Goal: Task Accomplishment & Management: Complete application form

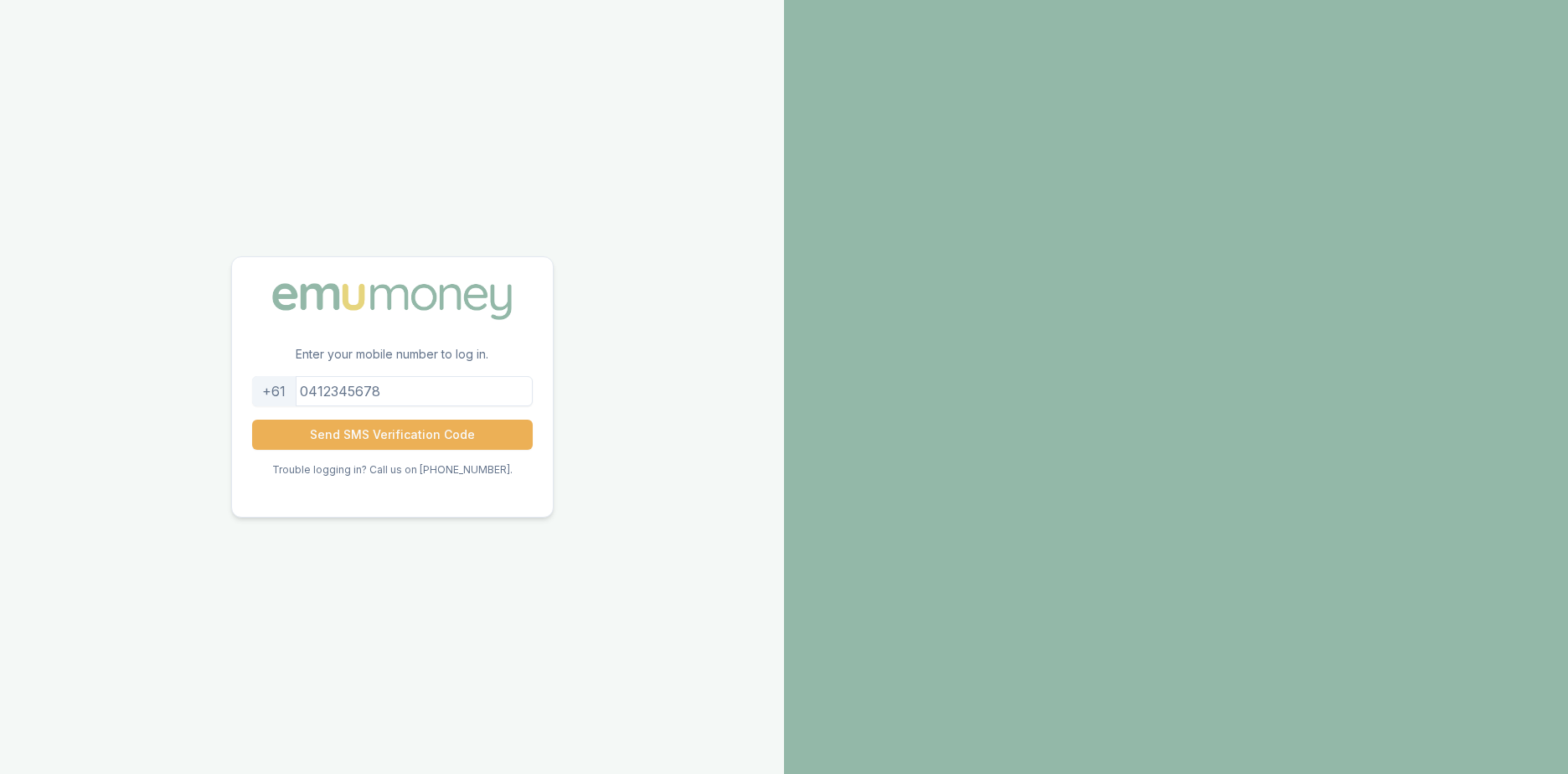
click at [438, 398] on input "tel" at bounding box center [392, 391] width 281 height 30
type input "0411522471"
click at [583, 393] on div "Enter your mobile number to log in. [PHONE_NUMBER] Send SMS Verification Code T…" at bounding box center [391, 387] width 784 height 774
click at [419, 422] on button "Send SMS Verification Code" at bounding box center [392, 434] width 281 height 30
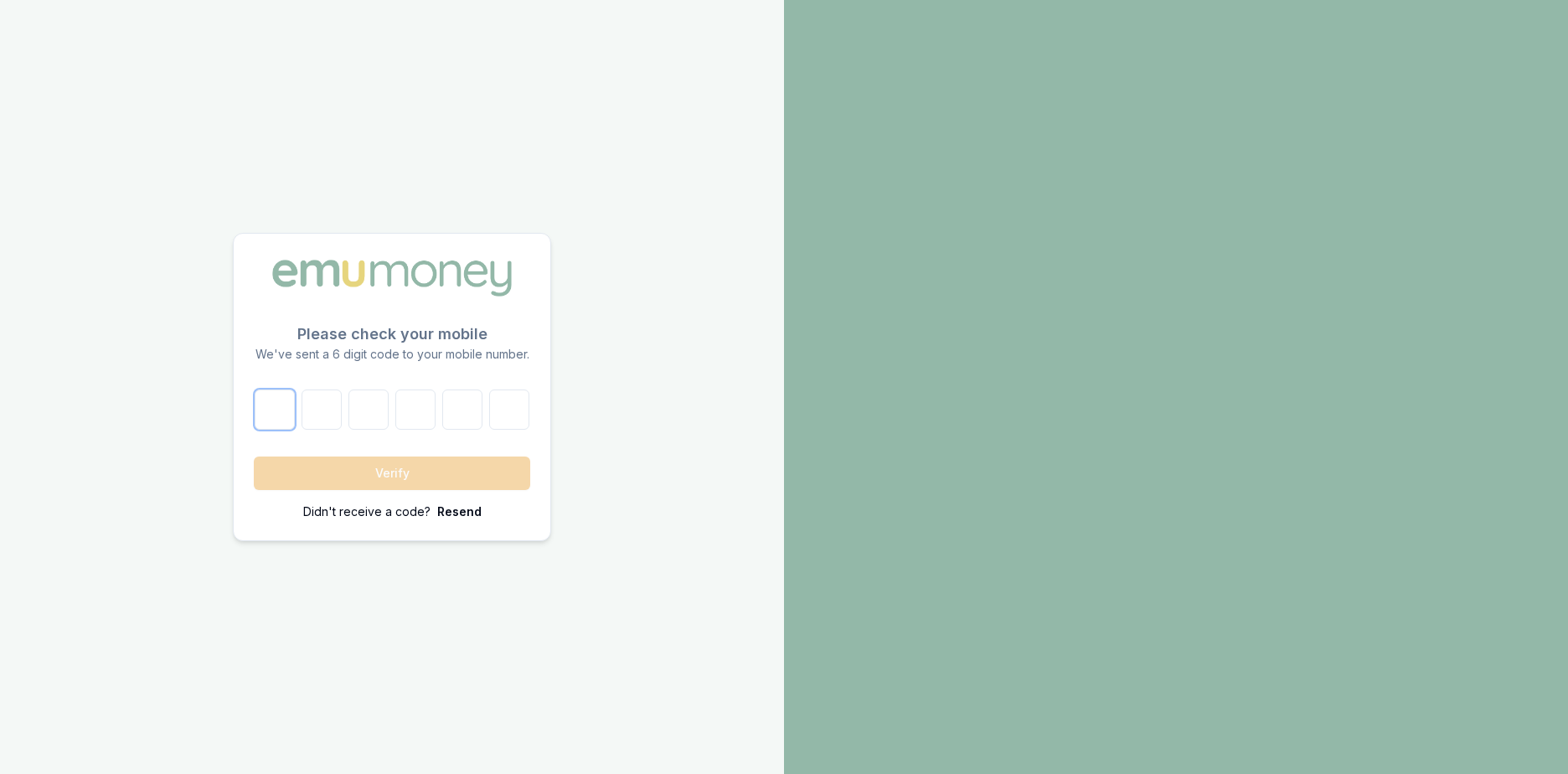
click at [286, 422] on input "number" at bounding box center [274, 409] width 40 height 40
type input "3"
type input "6"
type input "1"
type input "0"
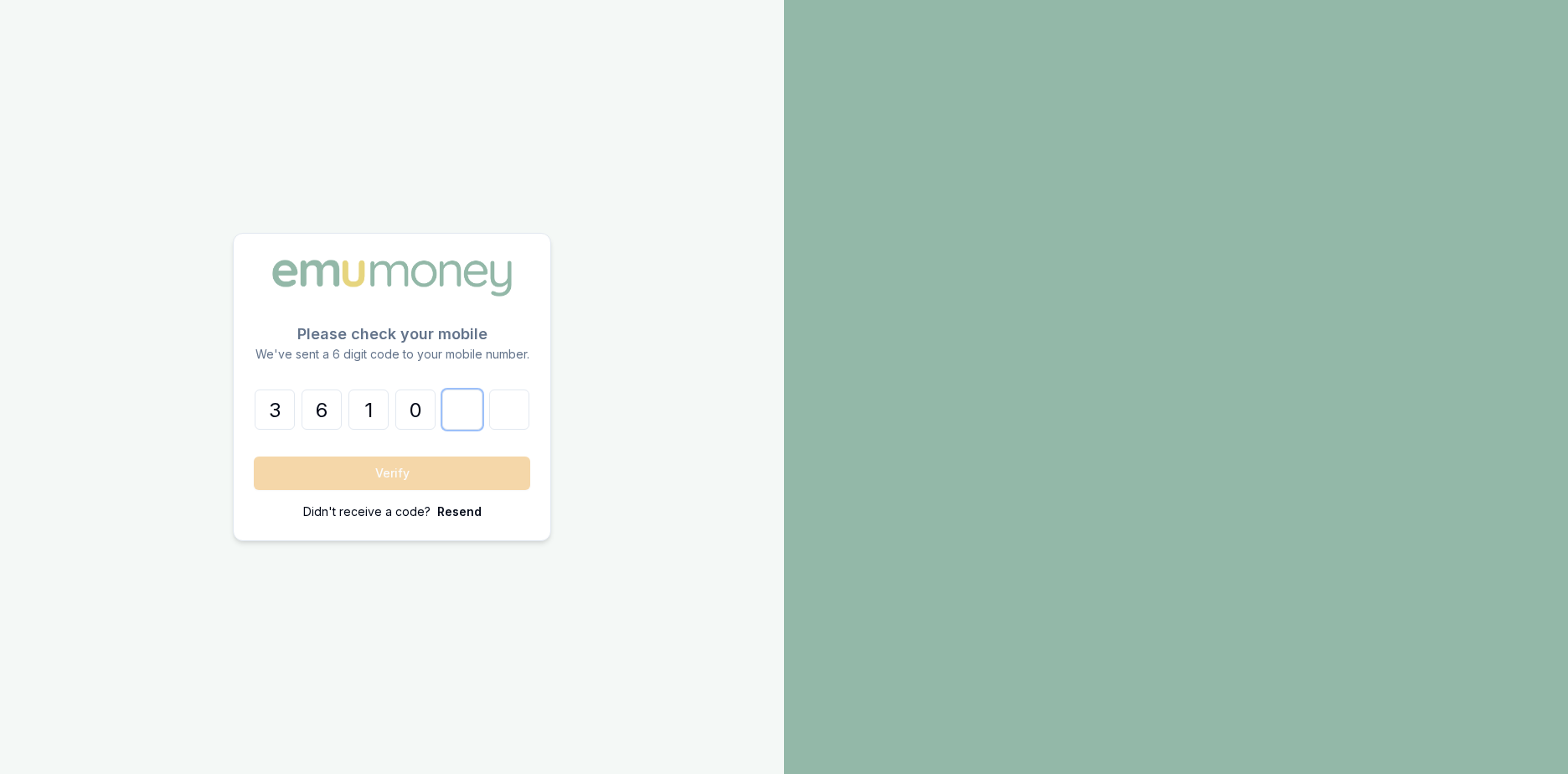
type input "0"
type input "9"
click at [254, 457] on button "Verify" at bounding box center [391, 474] width 276 height 34
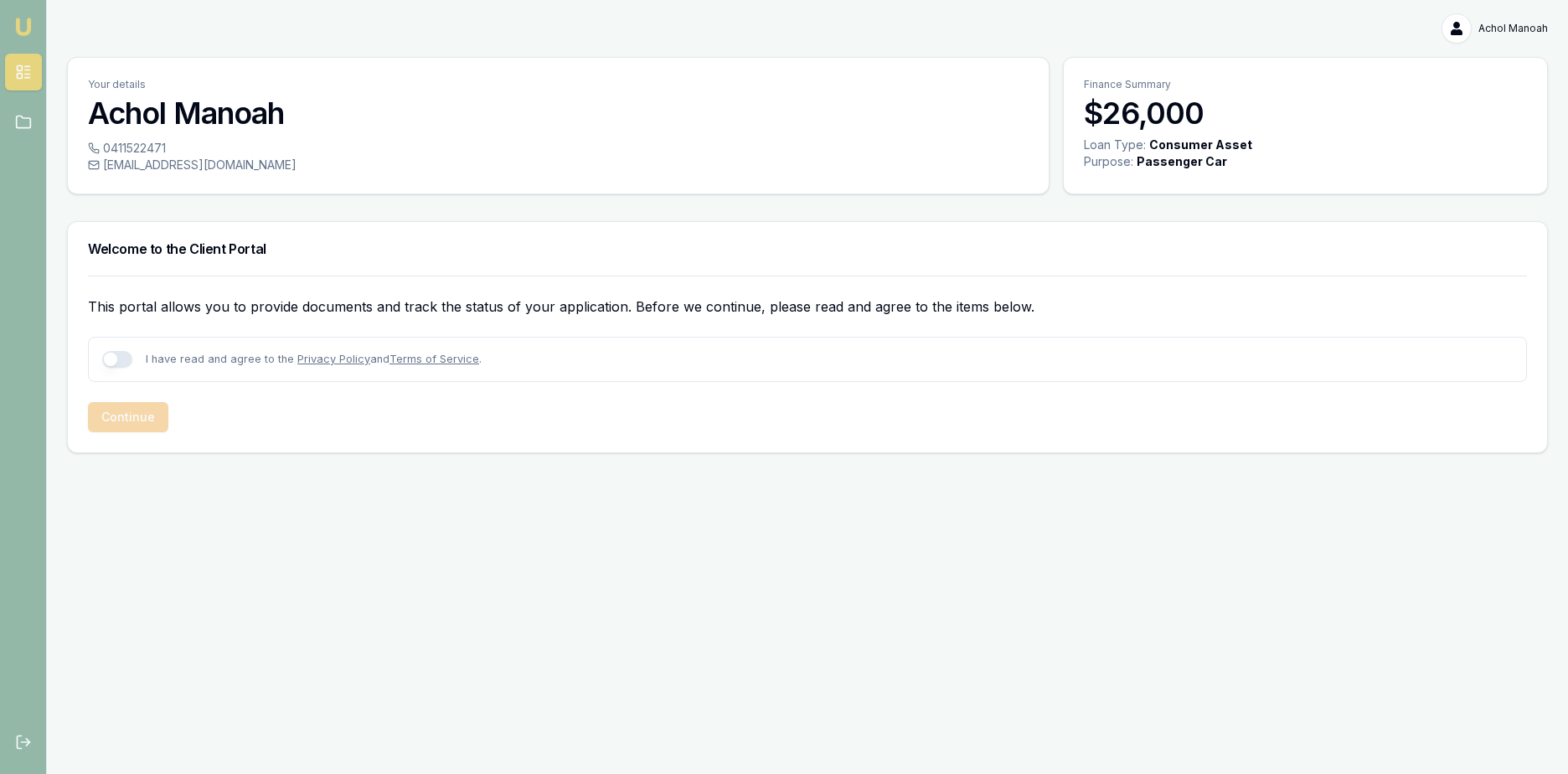
click at [103, 369] on div "I have read and agree to the Privacy Policy and Terms of Service ." at bounding box center [807, 359] width 1439 height 45
click at [105, 359] on button "button" at bounding box center [117, 359] width 30 height 17
checkbox input "true"
click at [150, 418] on button "Continue" at bounding box center [128, 416] width 81 height 30
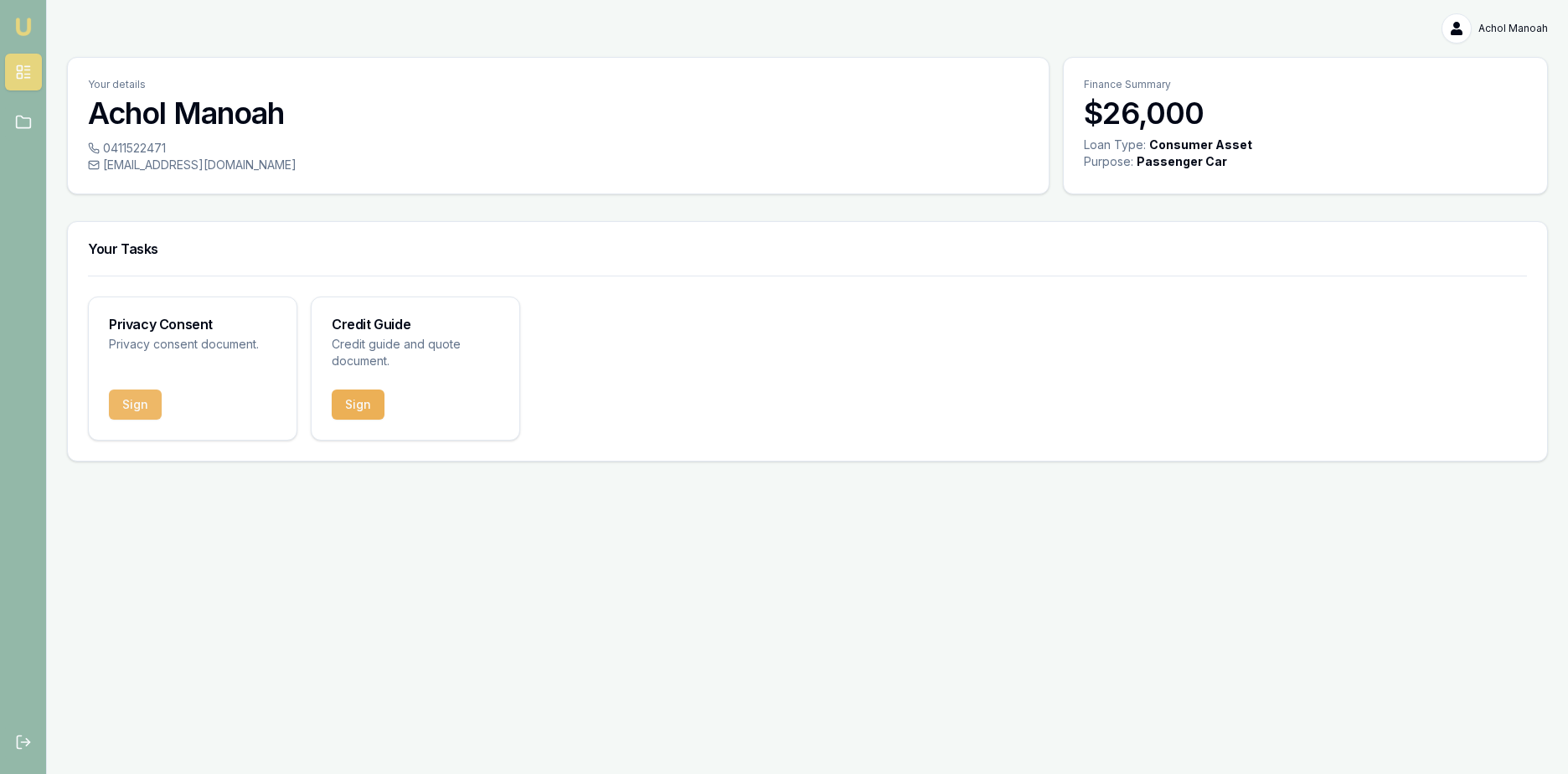
click at [155, 408] on button "Sign" at bounding box center [135, 404] width 52 height 30
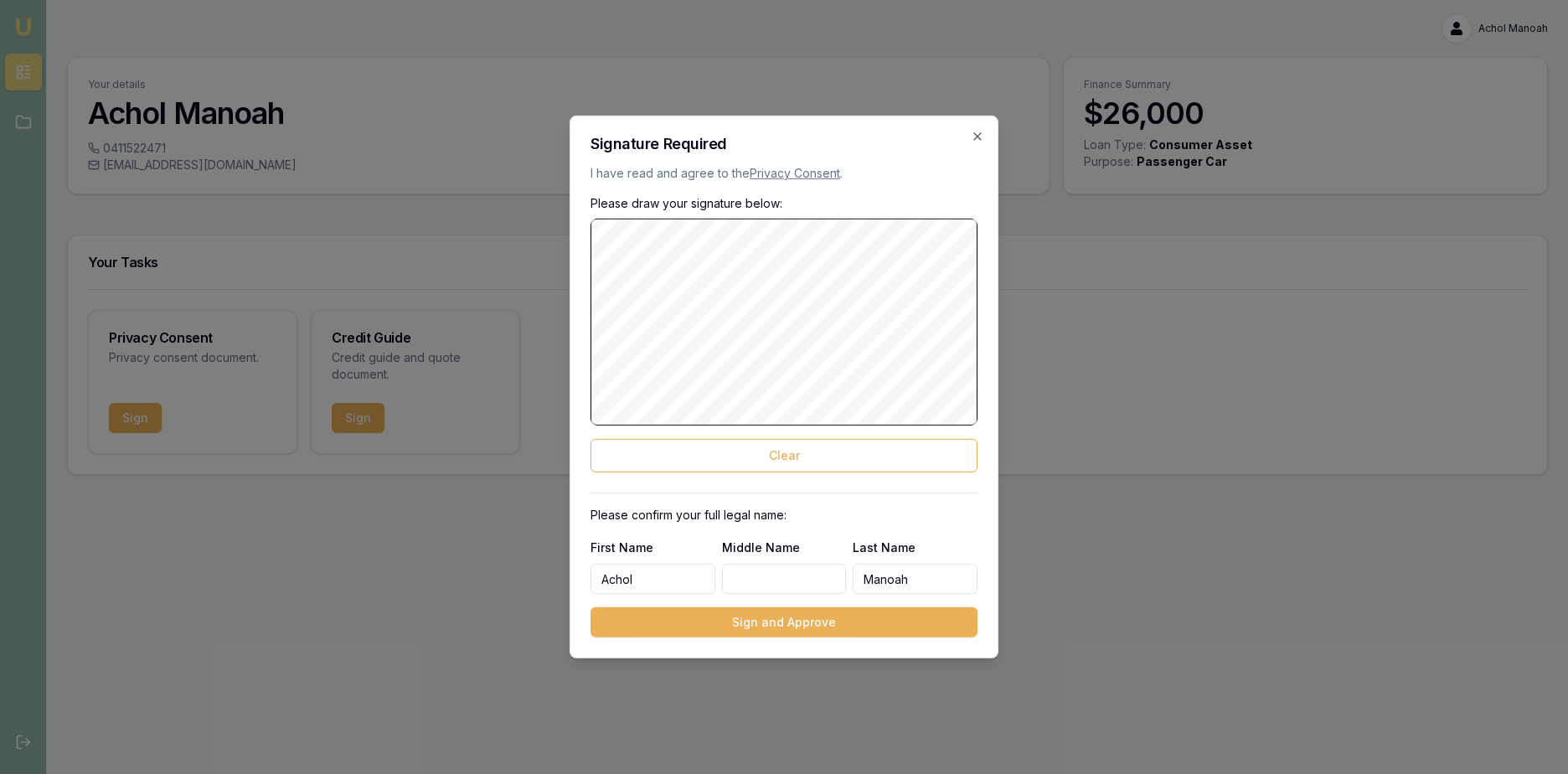
click at [758, 582] on input "Middle Name" at bounding box center [784, 578] width 125 height 30
type input "[PERSON_NAME]"
click at [826, 436] on div "Please draw your signature below: Clear" at bounding box center [784, 333] width 387 height 277
click at [827, 449] on button "Clear" at bounding box center [784, 456] width 387 height 34
click at [794, 622] on button "Sign and Approve" at bounding box center [784, 622] width 387 height 30
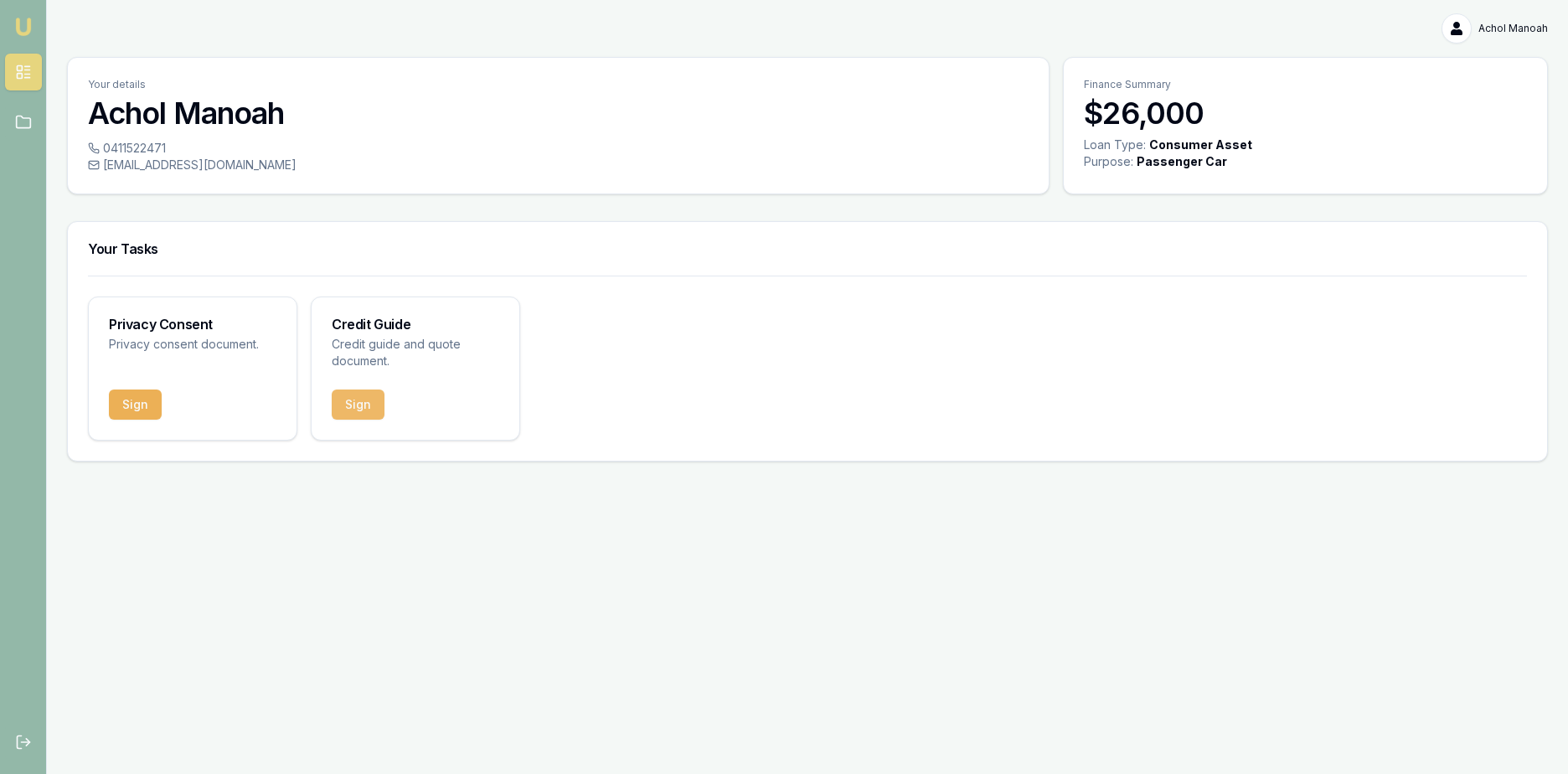
click at [349, 404] on button "Sign" at bounding box center [358, 404] width 52 height 30
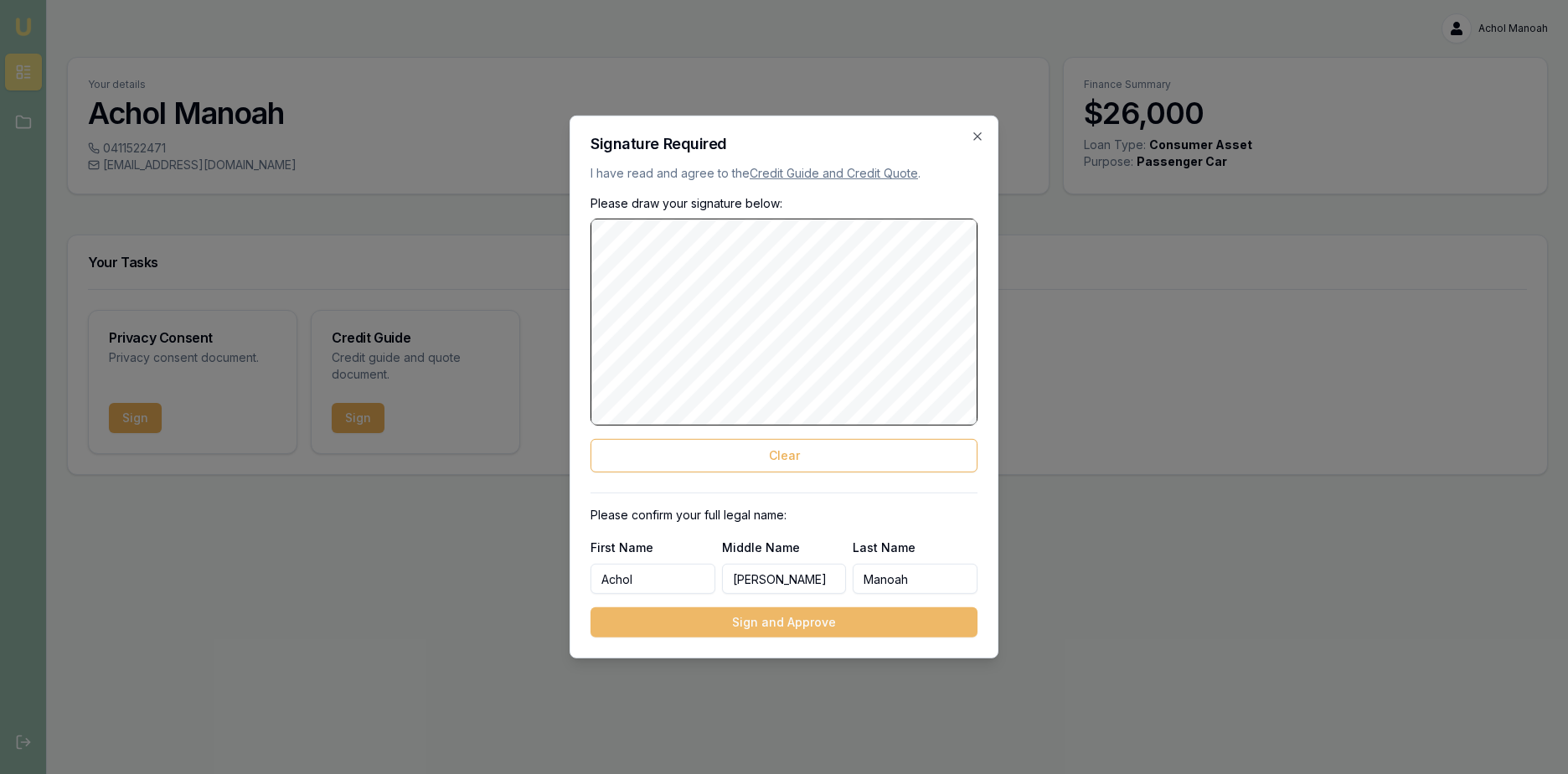
click at [746, 623] on button "Sign and Approve" at bounding box center [784, 622] width 387 height 30
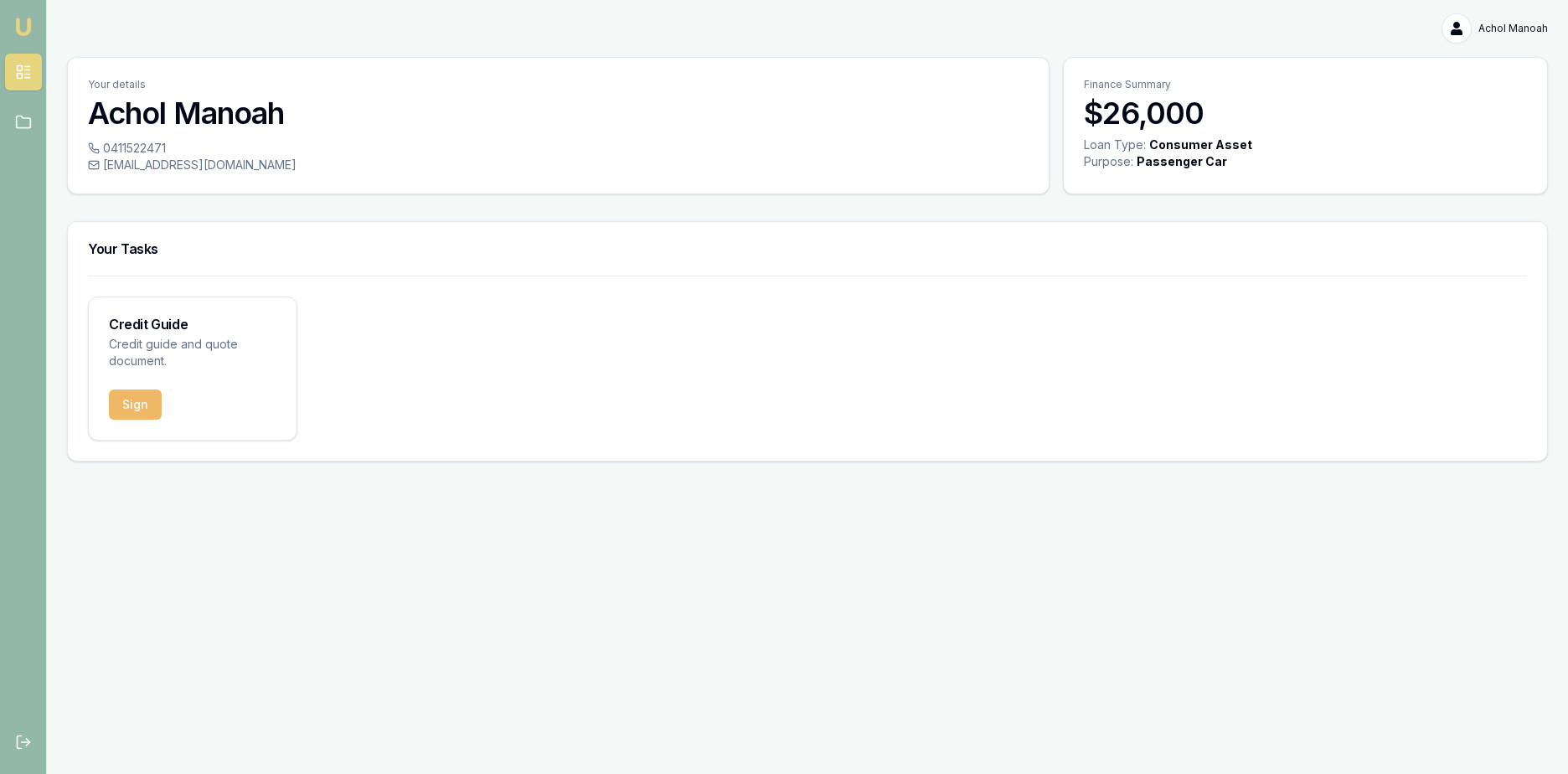
click at [130, 410] on button "Sign" at bounding box center [135, 404] width 52 height 30
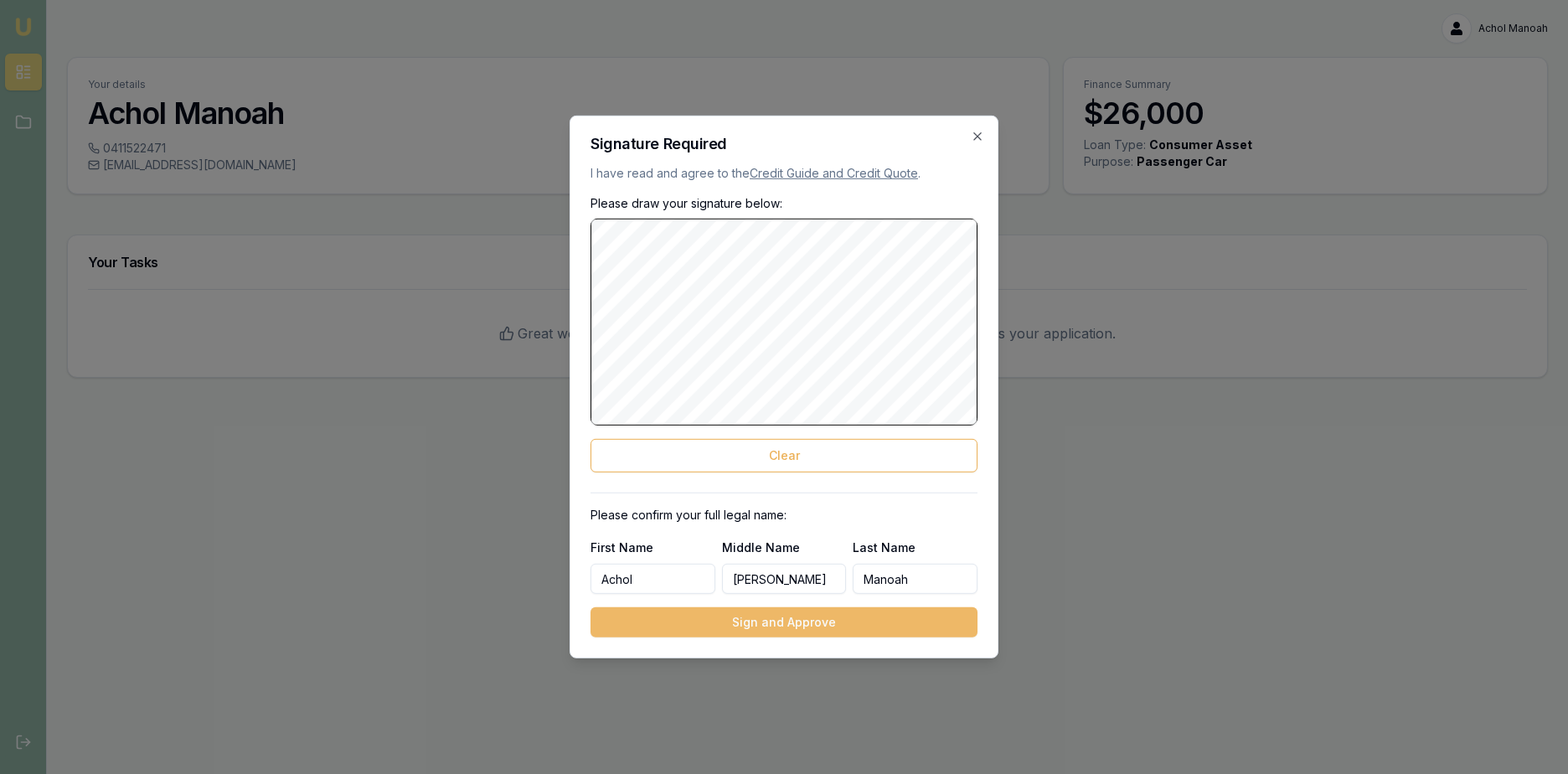
click at [854, 613] on button "Sign and Approve" at bounding box center [784, 622] width 387 height 30
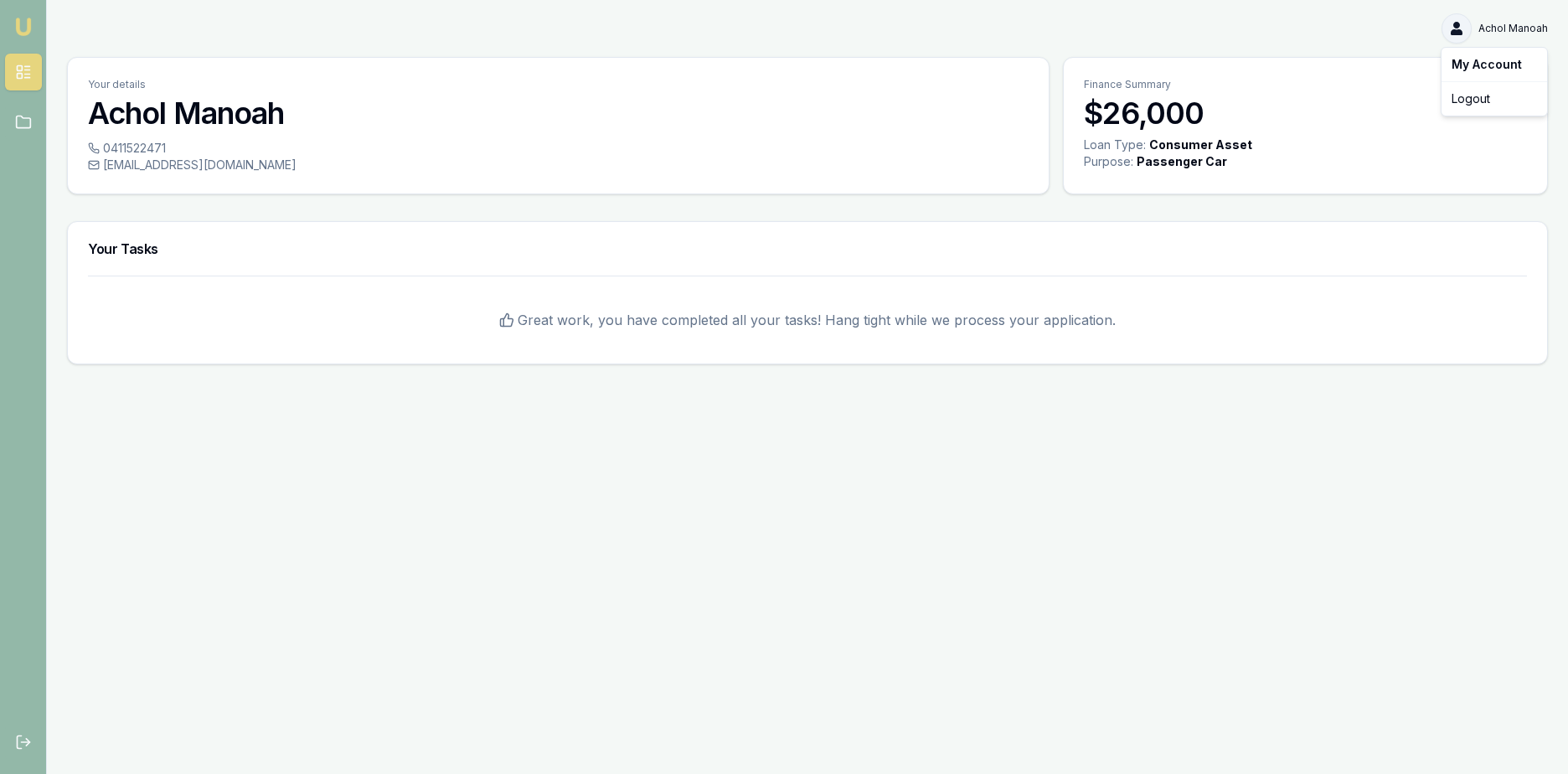
click at [1464, 28] on html "Emu Broker Achol Manoah Toggle Menu Your details Achol Manoah 0411522471 [EMAIL…" at bounding box center [784, 387] width 1568 height 774
click at [1088, 202] on html "Emu Broker Achol Manoah Toggle Menu Your details Achol Manoah 0411522471 [EMAIL…" at bounding box center [784, 387] width 1568 height 774
click at [1467, 21] on html "Emu Broker Achol Manoah Toggle Menu Your details Achol Manoah 0411522471 [EMAIL…" at bounding box center [784, 387] width 1568 height 774
click at [1475, 101] on div "Logout" at bounding box center [1494, 98] width 99 height 27
